Goal: Find contact information: Find contact information

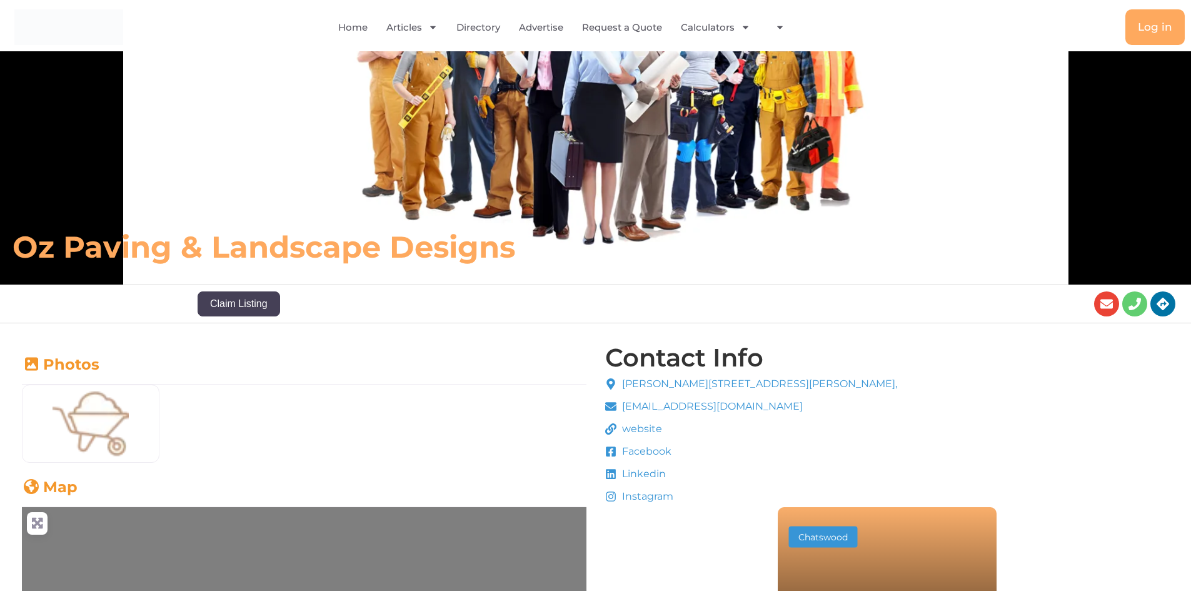
scroll to position [125, 0]
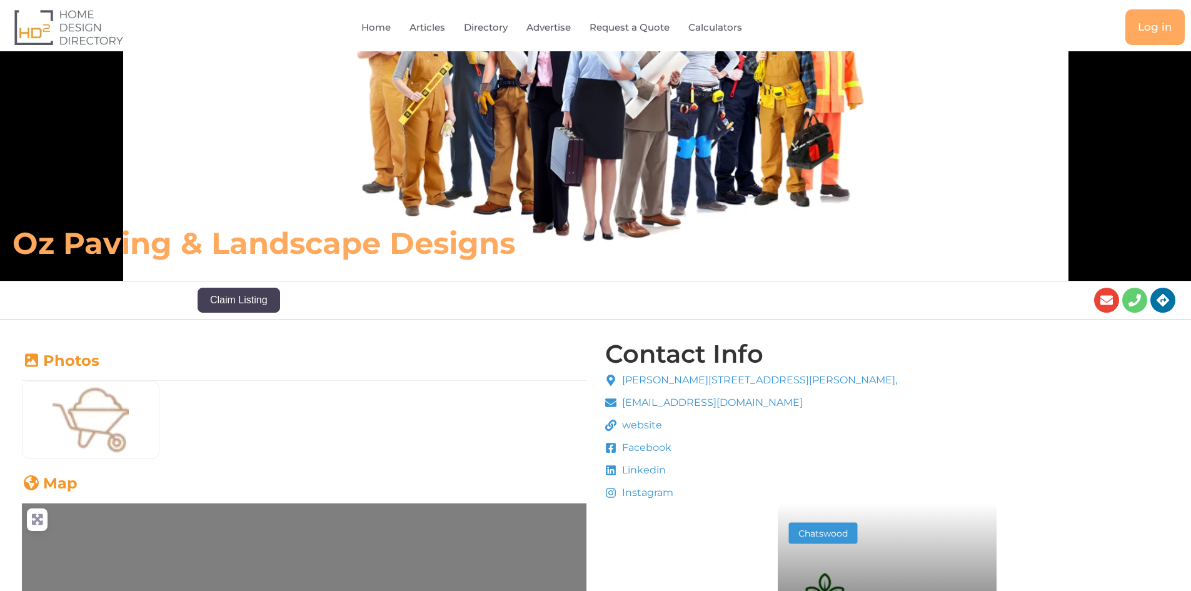
scroll to position [125, 0]
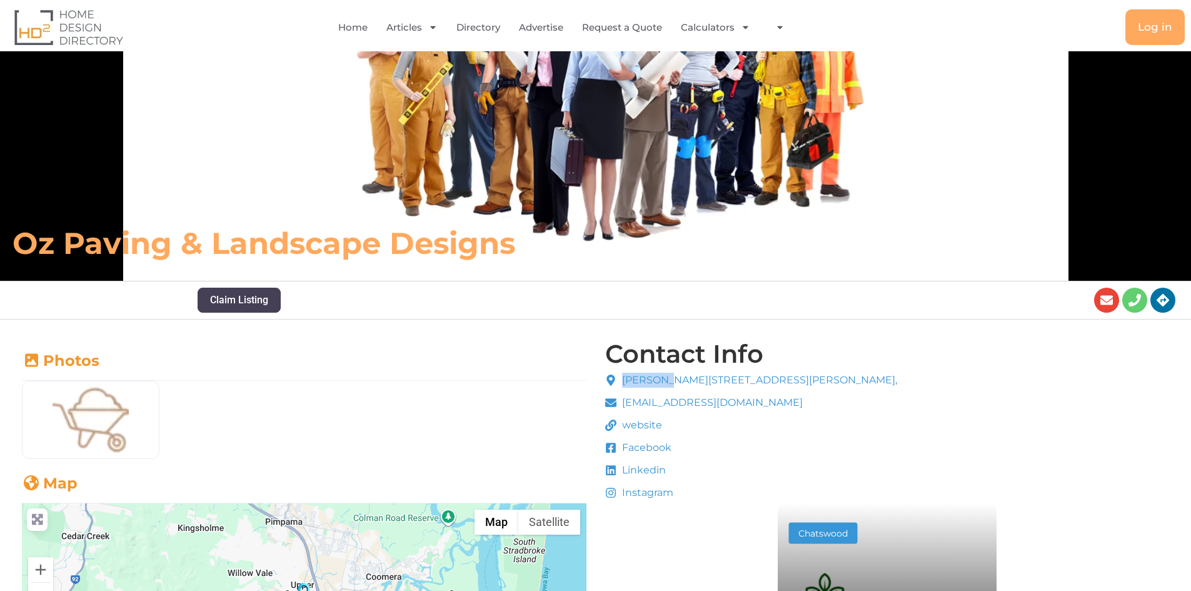
drag, startPoint x: 623, startPoint y: 378, endPoint x: 661, endPoint y: 379, distance: 38.2
click at [661, 379] on span "[PERSON_NAME][STREET_ADDRESS][PERSON_NAME]," at bounding box center [758, 380] width 278 height 15
copy span "[PERSON_NAME] St"
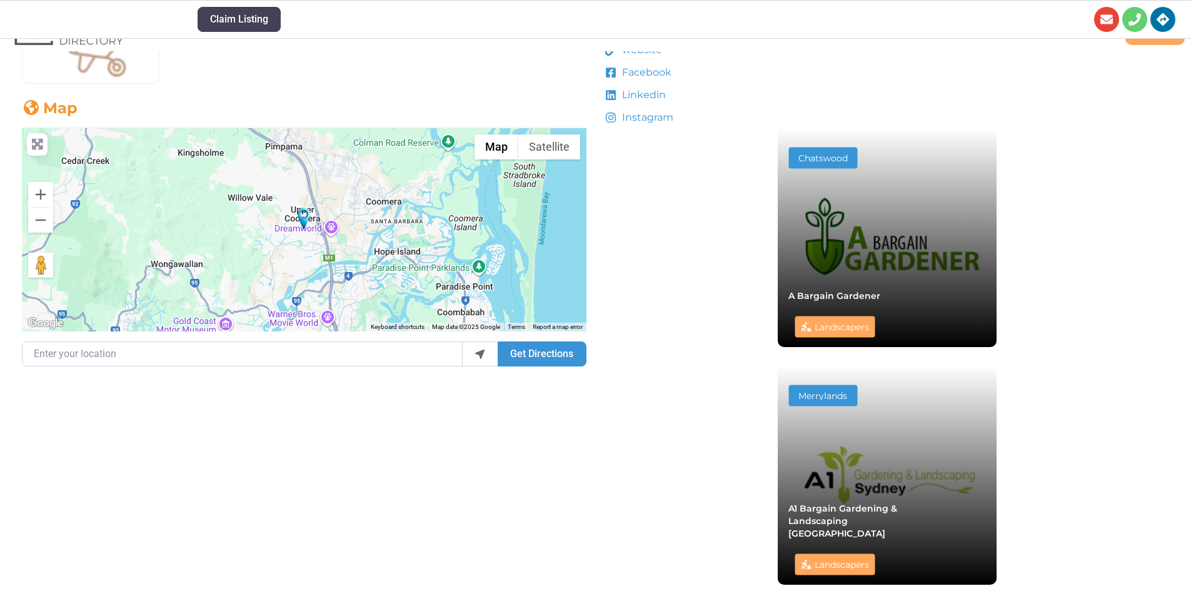
scroll to position [438, 0]
